Goal: Register for event/course

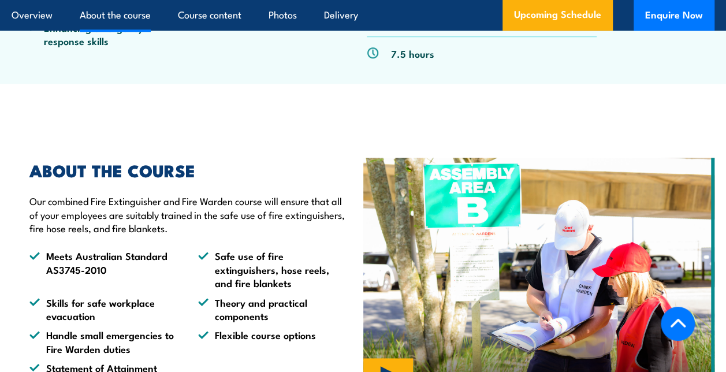
scroll to position [635, 0]
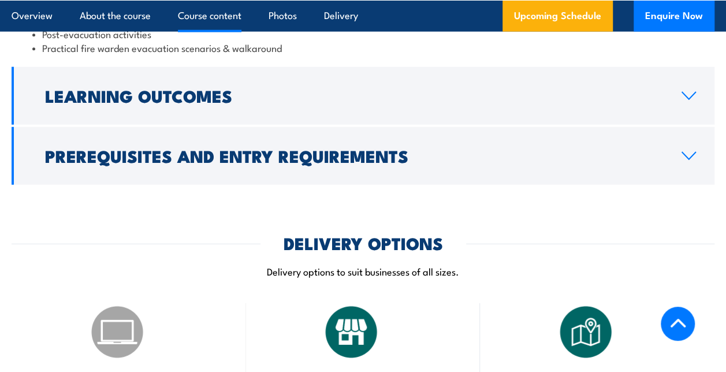
scroll to position [1443, 0]
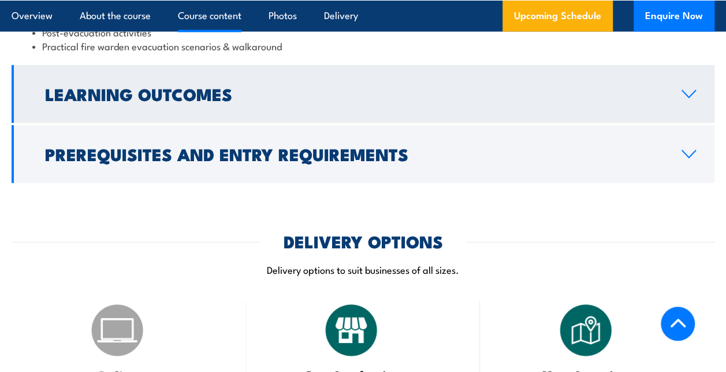
click at [681, 102] on link "Learning Outcomes" at bounding box center [363, 94] width 703 height 58
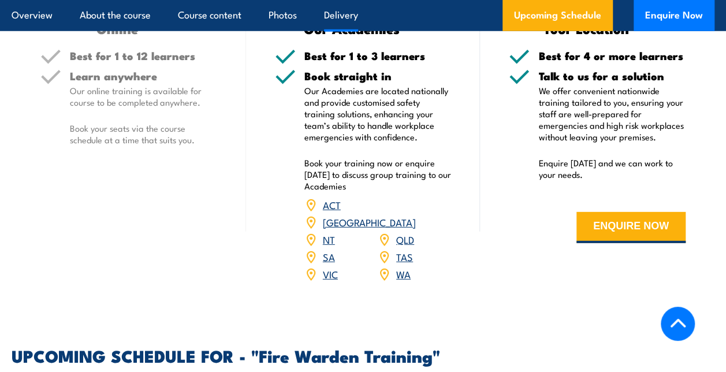
scroll to position [1556, 0]
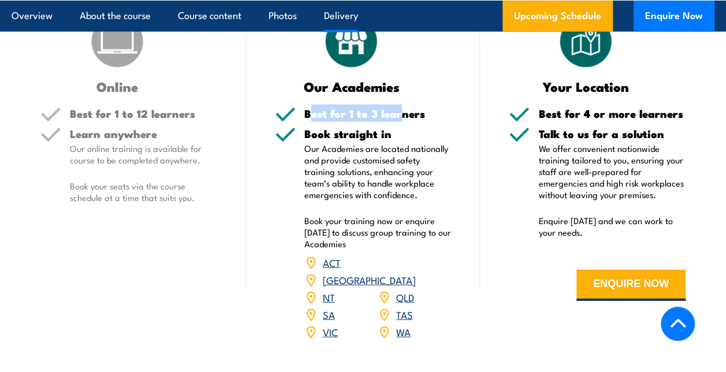
drag, startPoint x: 307, startPoint y: 115, endPoint x: 400, endPoint y: 118, distance: 92.4
click at [400, 118] on h5 "Best for 1 to 3 learners" at bounding box center [377, 113] width 147 height 11
drag, startPoint x: 304, startPoint y: 116, endPoint x: 426, endPoint y: 120, distance: 122.4
click at [426, 120] on div "Best for 1 to 3 learners" at bounding box center [377, 118] width 147 height 20
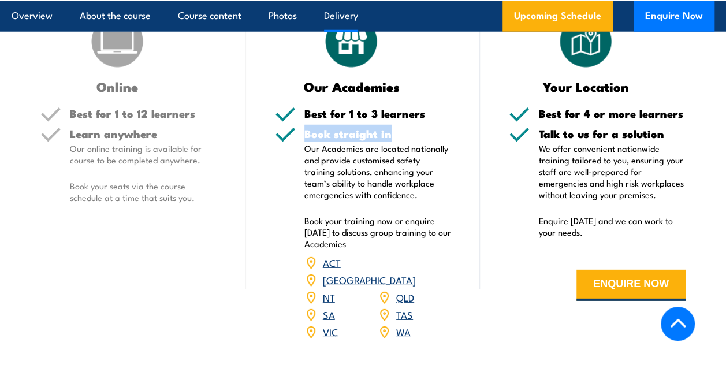
drag, startPoint x: 305, startPoint y: 135, endPoint x: 392, endPoint y: 136, distance: 87.2
click at [392, 136] on h5 "Book straight in" at bounding box center [377, 133] width 147 height 11
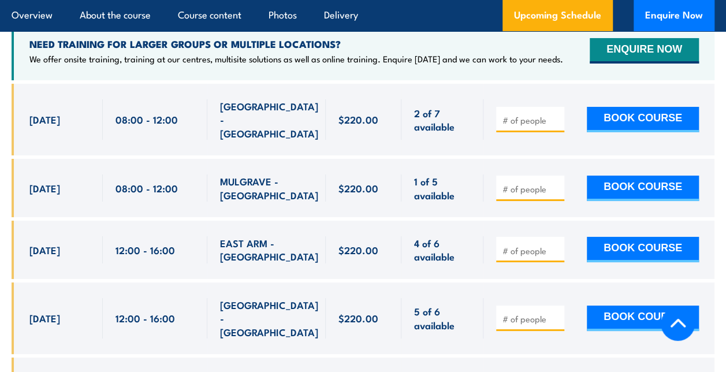
scroll to position [1961, 0]
